Goal: Task Accomplishment & Management: Manage account settings

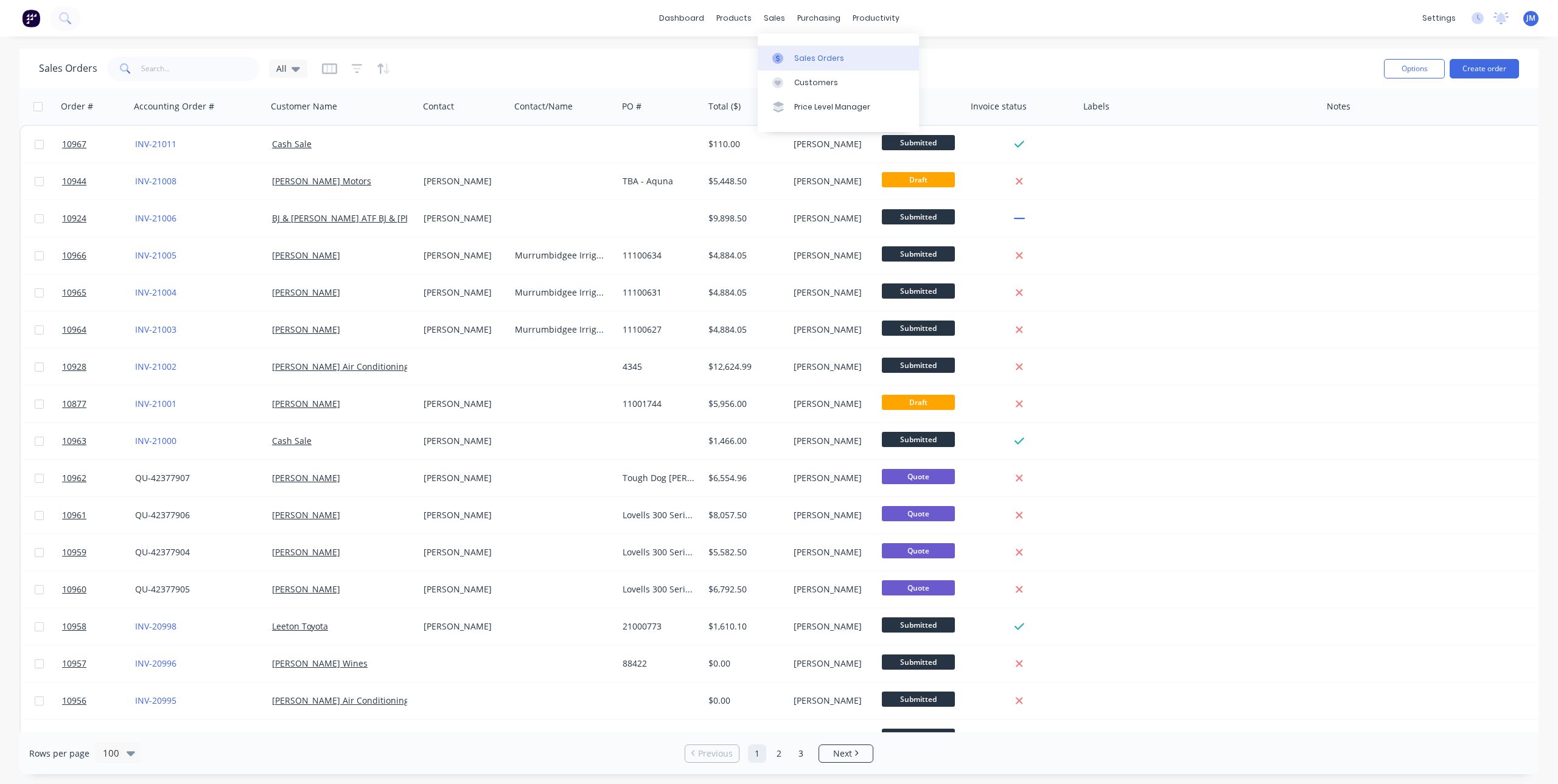
click at [794, 55] on div "Sales Orders" at bounding box center [819, 58] width 50 height 11
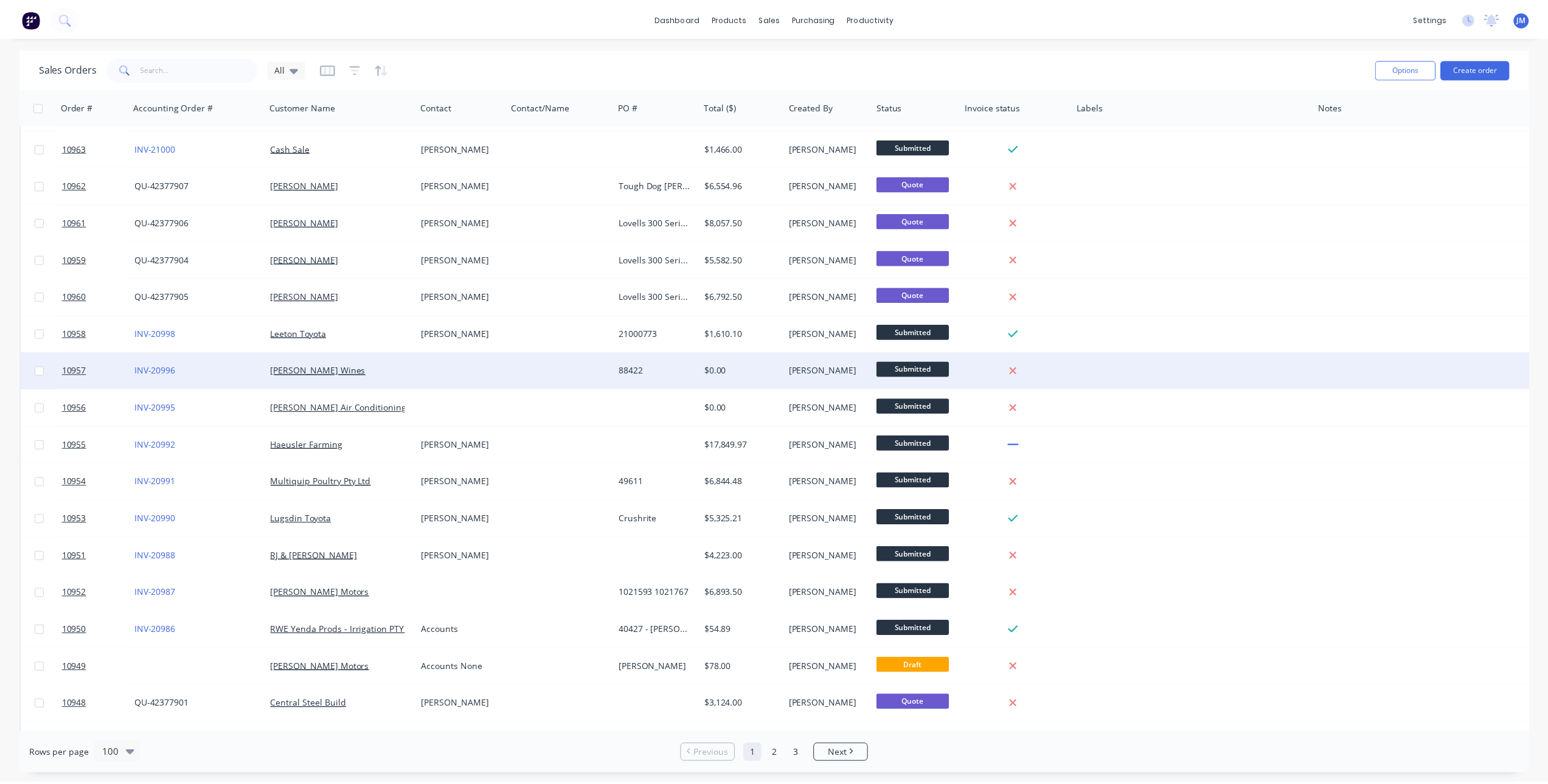
scroll to position [305, 0]
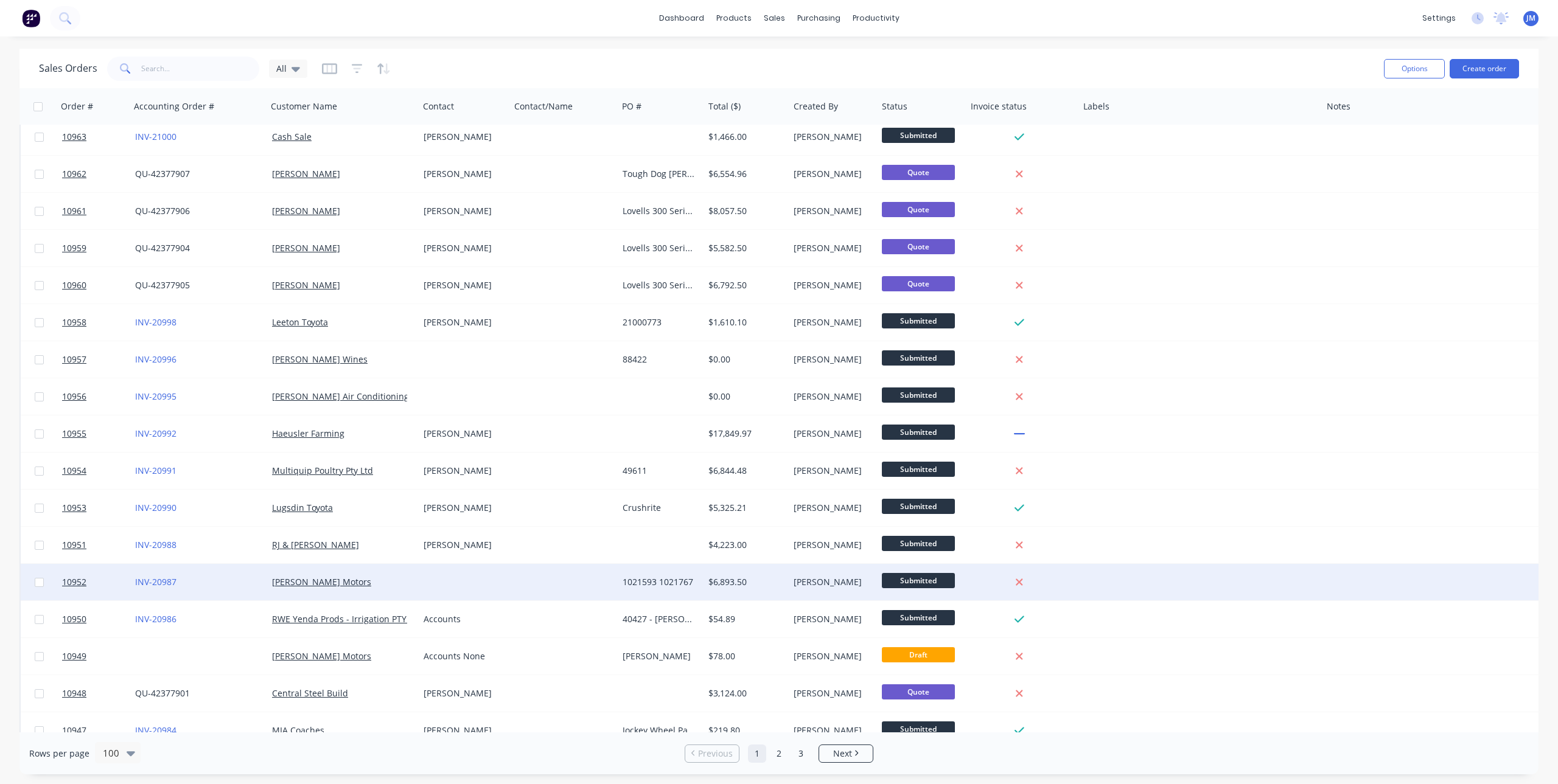
click at [393, 583] on div "[PERSON_NAME] Motors" at bounding box center [339, 582] width 135 height 13
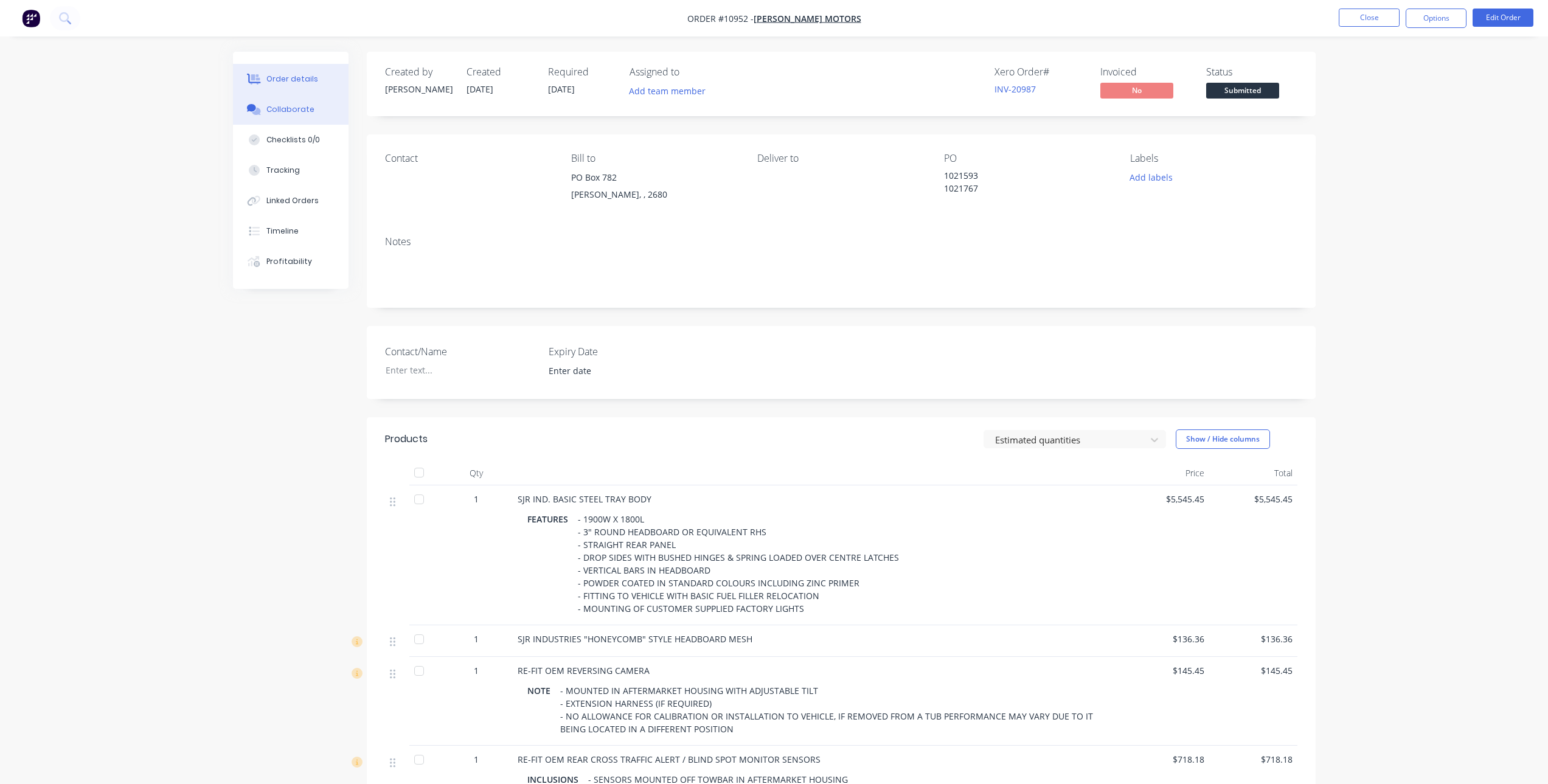
click at [289, 104] on div "Collaborate" at bounding box center [291, 109] width 48 height 11
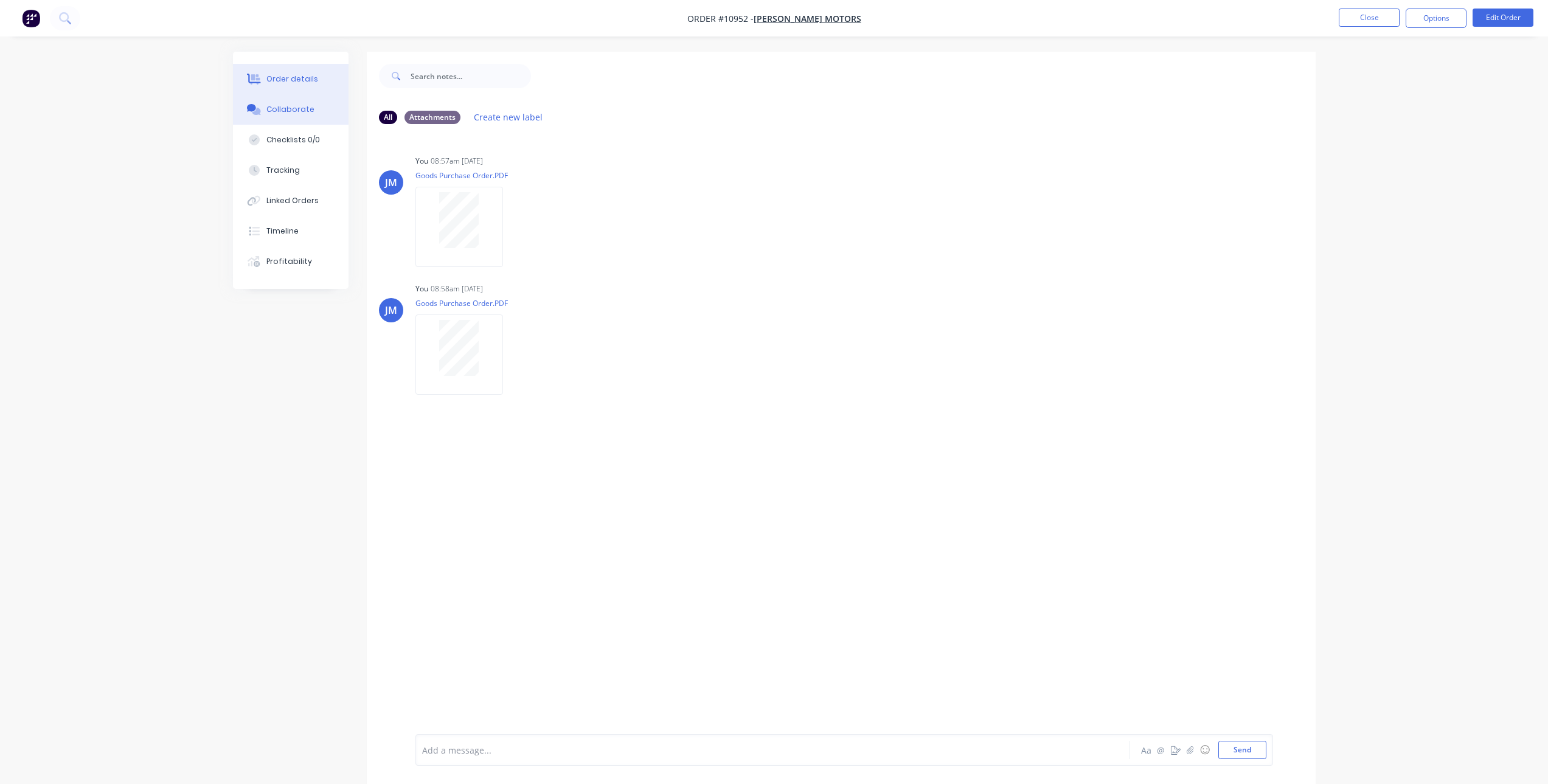
click at [289, 78] on div "Order details" at bounding box center [292, 78] width 51 height 11
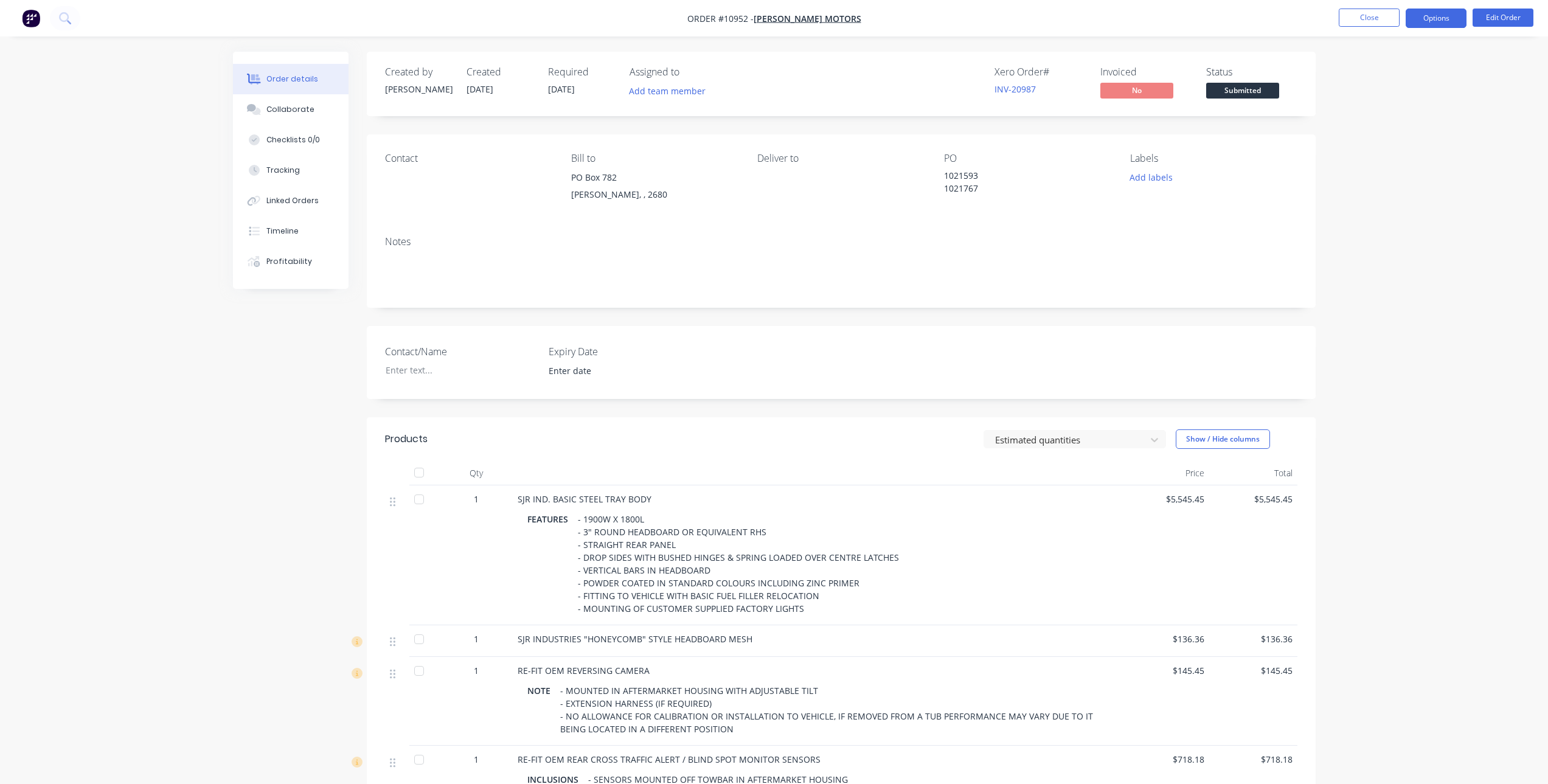
click at [1428, 15] on button "Options" at bounding box center [1436, 18] width 61 height 19
click at [1388, 68] on div "Invoice" at bounding box center [1400, 73] width 112 height 17
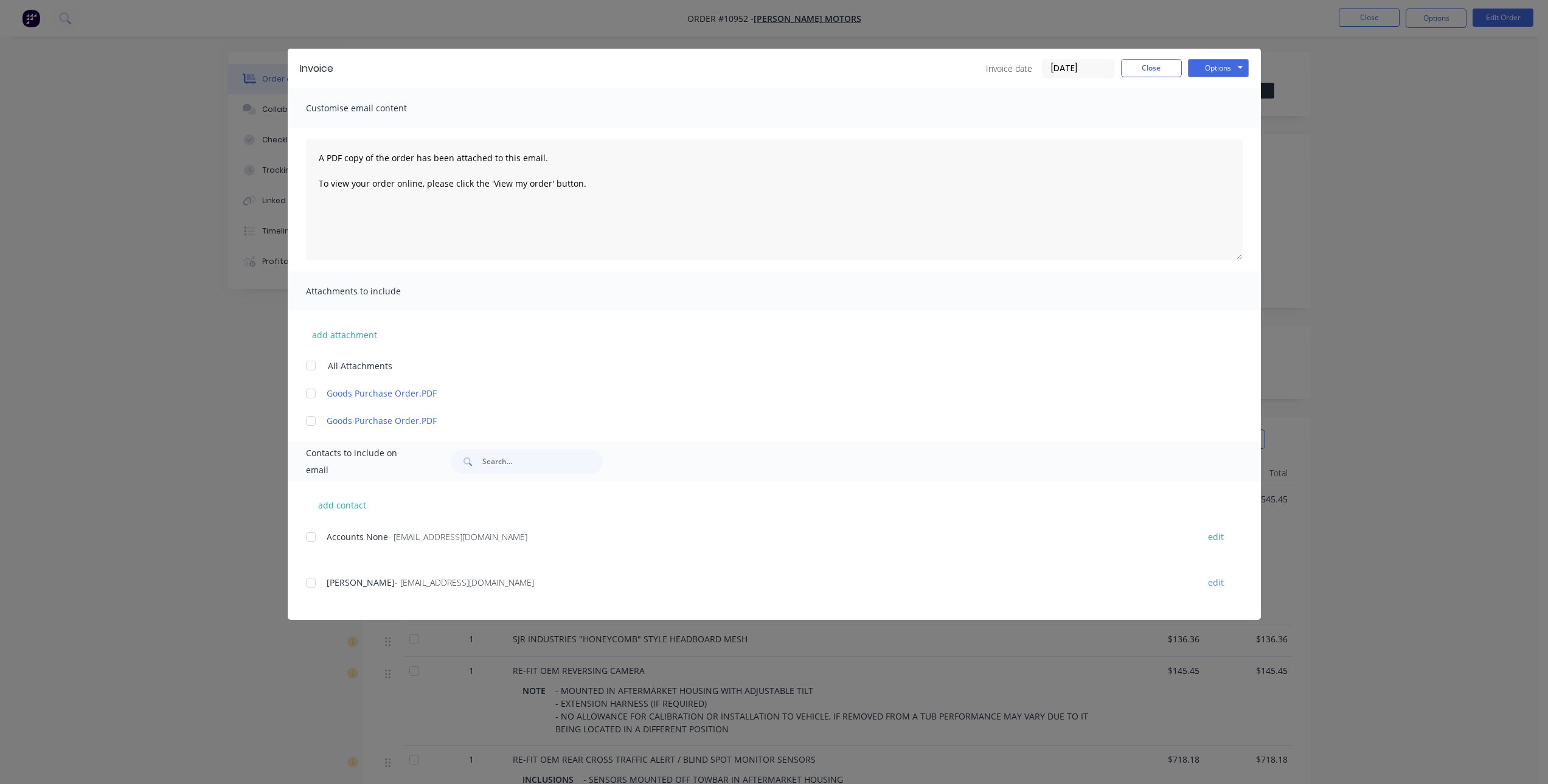
click at [308, 391] on div at bounding box center [310, 393] width 24 height 24
click at [309, 417] on div at bounding box center [310, 421] width 24 height 24
click at [1223, 538] on button "edit" at bounding box center [1215, 537] width 30 height 16
select select "AU"
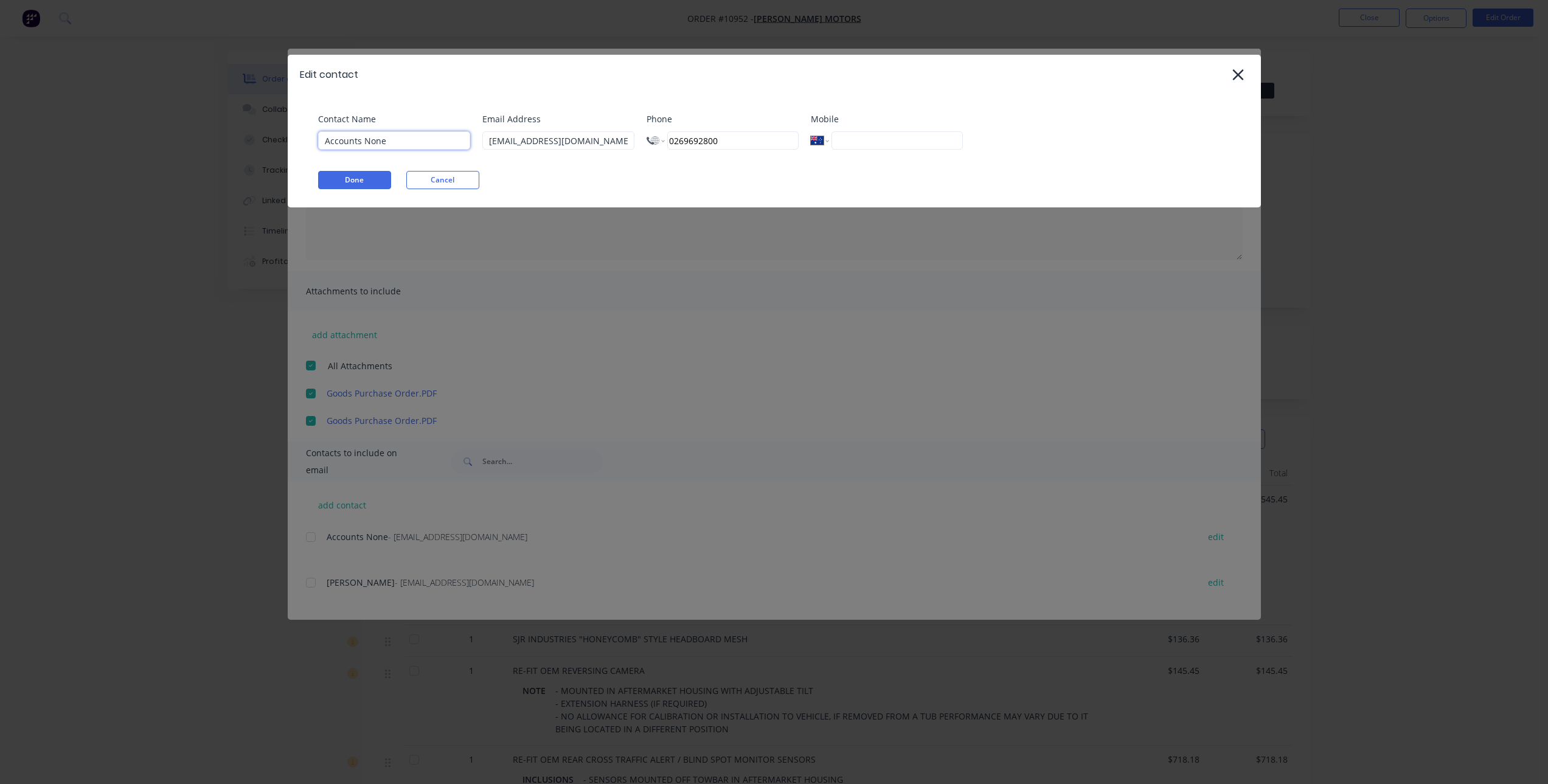
click at [414, 143] on input "Accounts None" at bounding box center [394, 140] width 152 height 18
type input "Accounts"
click at [713, 175] on div "Done Cancel" at bounding box center [780, 180] width 924 height 18
click at [357, 177] on button "Done" at bounding box center [355, 180] width 73 height 18
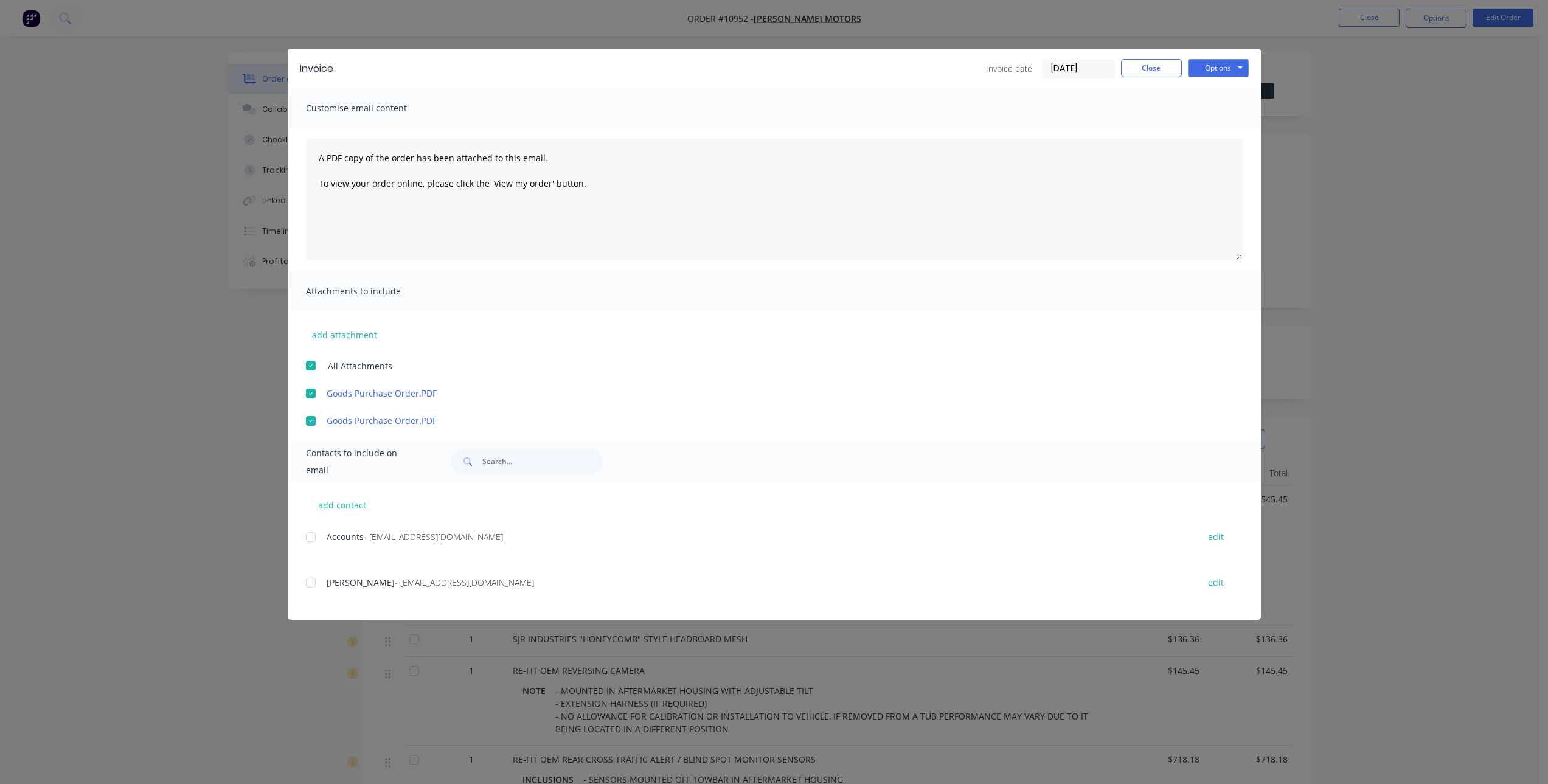
click at [314, 542] on div at bounding box center [310, 537] width 24 height 24
click at [1229, 64] on button "Options" at bounding box center [1218, 68] width 61 height 18
click at [1235, 130] on button "Email" at bounding box center [1227, 130] width 78 height 20
click at [1157, 70] on button "Close" at bounding box center [1152, 68] width 61 height 18
